Goal: Check status: Check status

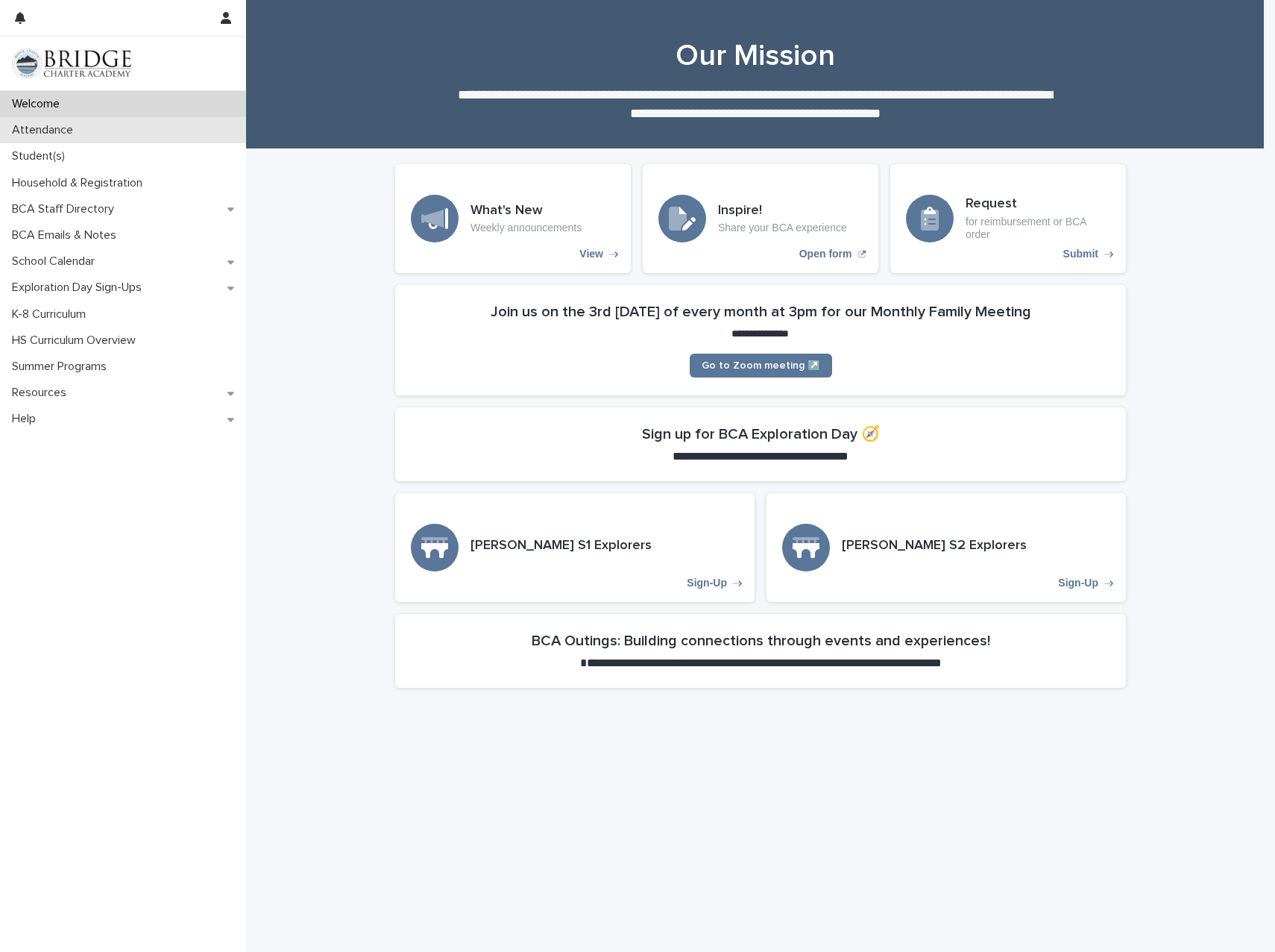
click at [73, 131] on p "Attendance" at bounding box center [45, 130] width 79 height 14
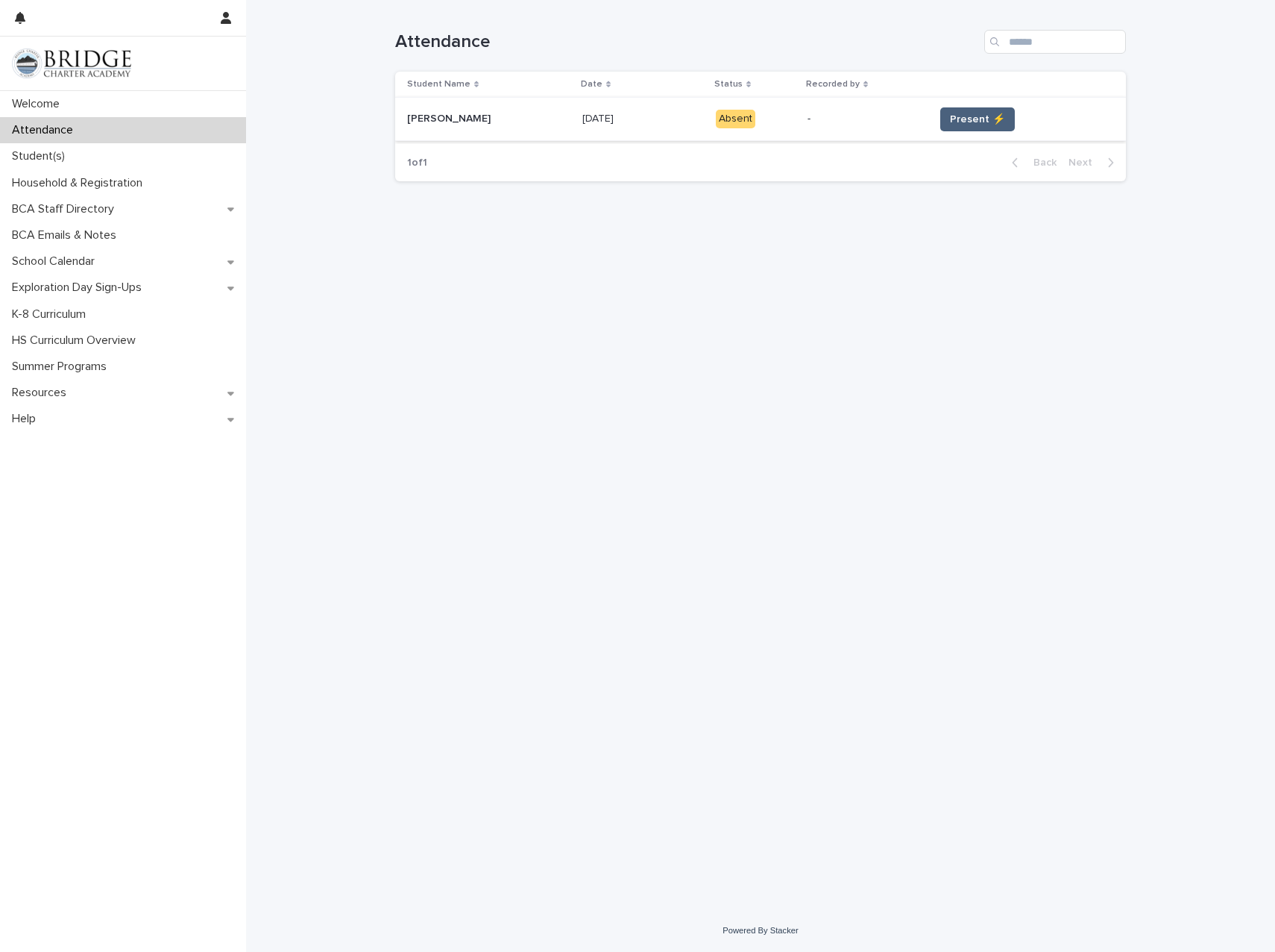
click at [977, 123] on span "Present ⚡" at bounding box center [978, 119] width 56 height 15
